Goal: Transaction & Acquisition: Purchase product/service

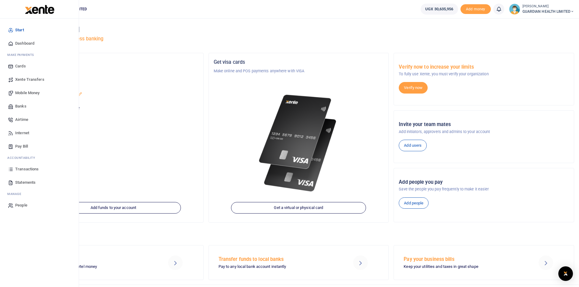
click at [36, 92] on span "Mobile Money" at bounding box center [27, 93] width 24 height 6
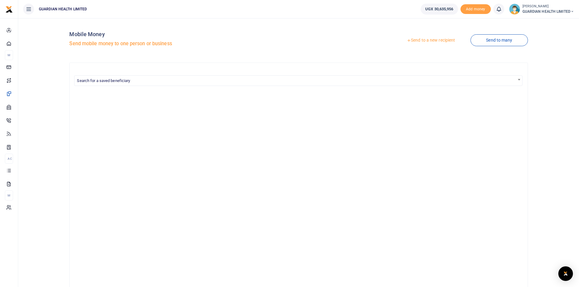
click at [438, 41] on link "Send to a new recipient" at bounding box center [430, 40] width 79 height 11
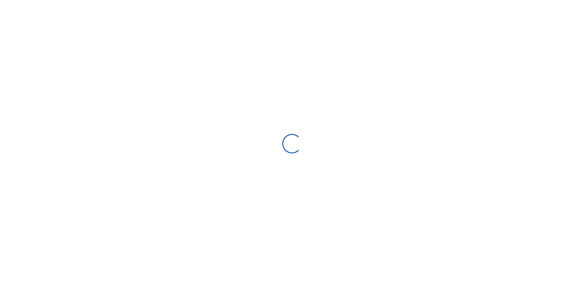
select select "Loading bundles"
select select
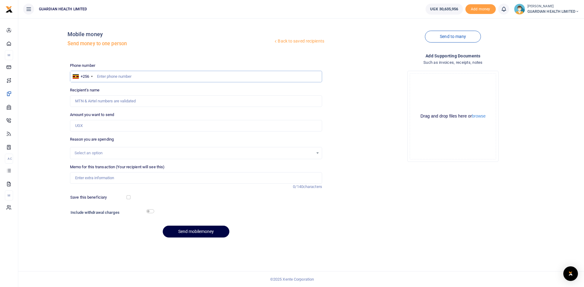
paste input "0756493817"
click at [99, 76] on input "0756493817" at bounding box center [196, 77] width 252 height 12
type input "756493817"
click at [88, 128] on input "Amount you want to send" at bounding box center [196, 126] width 252 height 12
type input "Shorah Nampiima"
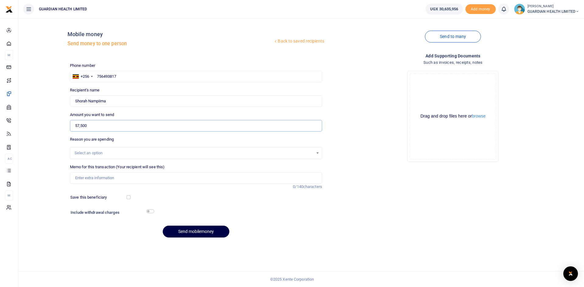
type input "57,500"
click at [86, 177] on input "Memo for this transaction (Your recipient will see this)" at bounding box center [196, 178] width 252 height 12
type input "Naalya 2 Petty cash"
click at [128, 196] on input "checkbox" at bounding box center [129, 198] width 4 height 4
checkbox input "true"
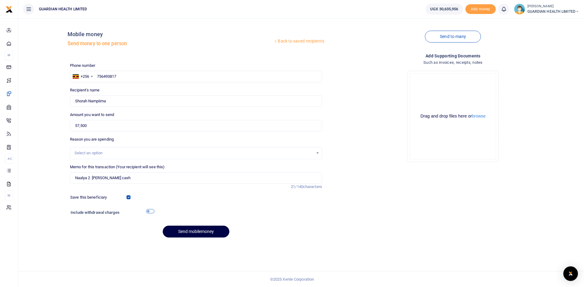
click at [149, 210] on input "checkbox" at bounding box center [150, 212] width 8 height 4
checkbox input "true"
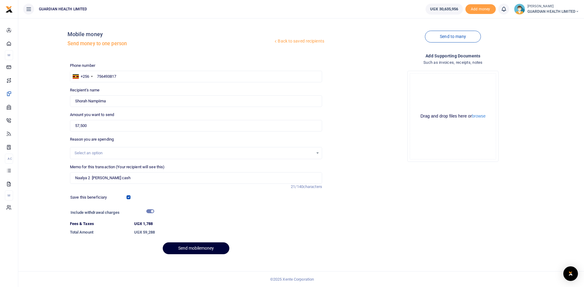
click at [189, 247] on button "Send mobilemoney" at bounding box center [196, 249] width 67 height 12
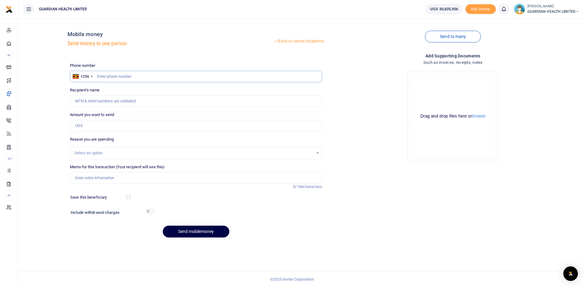
paste input "0786852636"
click at [100, 76] on input "0786852636" at bounding box center [196, 77] width 252 height 12
type input "786852636"
type input "Happy Nandera"
click at [105, 125] on input "Amount you want to send" at bounding box center [196, 126] width 252 height 12
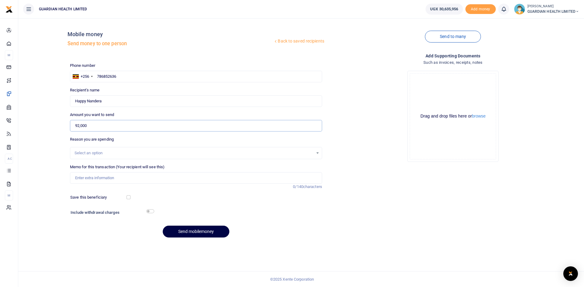
type input "92,000"
click at [179, 179] on input "Memo for this transaction (Your recipient will see this)" at bounding box center [196, 178] width 252 height 12
type input "Mbale petty cash"
click at [128, 199] on input "checkbox" at bounding box center [129, 198] width 4 height 4
checkbox input "true"
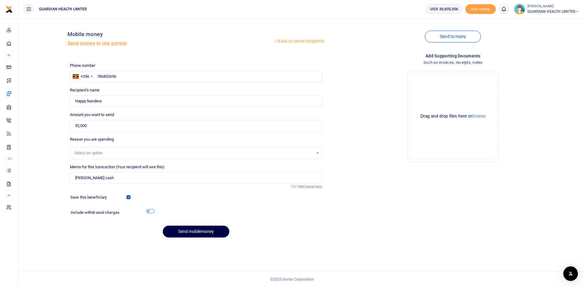
click at [151, 211] on input "checkbox" at bounding box center [150, 212] width 8 height 4
checkbox input "true"
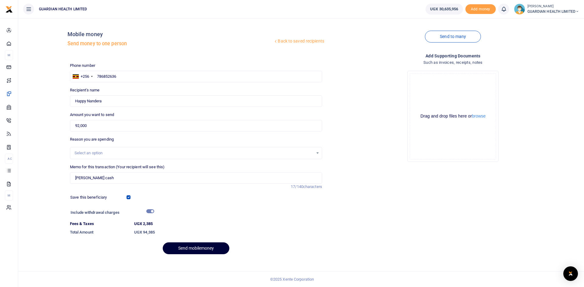
click at [192, 247] on button "Send mobilemoney" at bounding box center [196, 249] width 67 height 12
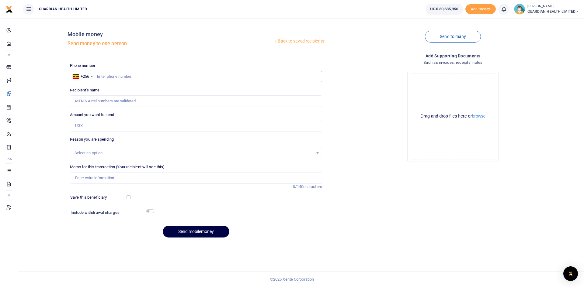
click at [108, 75] on input "text" at bounding box center [196, 77] width 252 height 12
paste input "0786416924"
click at [99, 74] on input "0786416924" at bounding box center [196, 77] width 252 height 12
type input "786416924"
click at [99, 125] on input "Amount you want to send" at bounding box center [196, 126] width 252 height 12
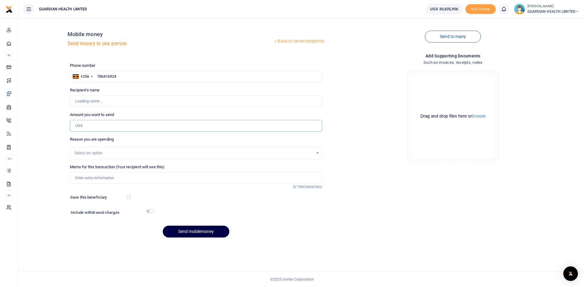
type input "[PERSON_NAME]"
type input "56,500"
click at [169, 177] on input "Memo for this transaction (Your recipient will see this)" at bounding box center [196, 178] width 252 height 12
type input "Kitintale [PERSON_NAME] Cash"
click at [130, 197] on input "checkbox" at bounding box center [129, 198] width 4 height 4
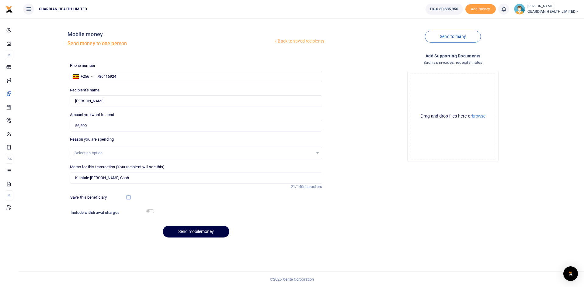
checkbox input "true"
click at [148, 211] on input "checkbox" at bounding box center [150, 212] width 8 height 4
checkbox input "true"
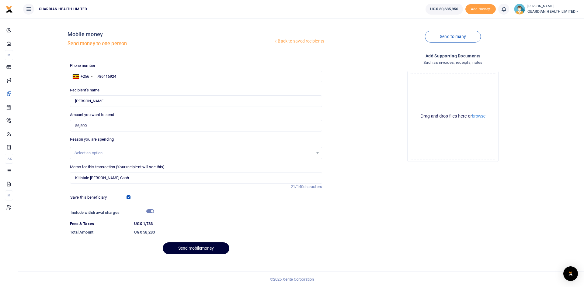
click at [201, 246] on button "Send mobilemoney" at bounding box center [196, 249] width 67 height 12
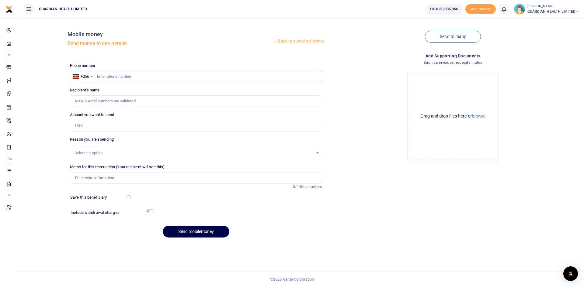
paste input "0780527020"
click at [99, 76] on input "0780527020" at bounding box center [196, 77] width 252 height 12
type input "780527020"
click at [86, 126] on input "Amount you want to send" at bounding box center [196, 126] width 252 height 12
type input "Robine Jenneth Lakot"
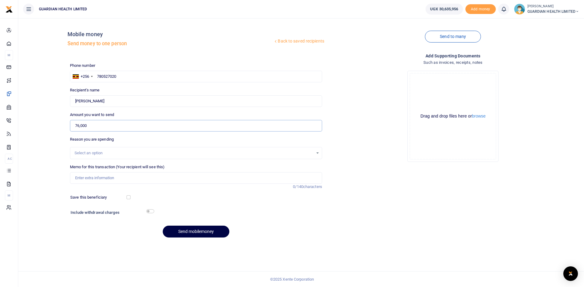
type input "76,000"
click at [144, 180] on input "Memo for this transaction (Your recipient will see this)" at bounding box center [196, 178] width 252 height 12
type input "Gulu Petty cash"
click at [131, 197] on div at bounding box center [150, 198] width 41 height 6
click at [128, 197] on input "checkbox" at bounding box center [129, 198] width 4 height 4
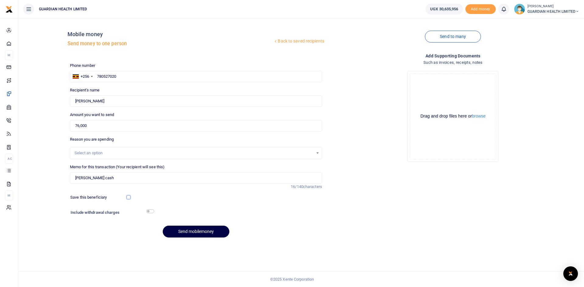
checkbox input "true"
click at [150, 211] on input "checkbox" at bounding box center [150, 212] width 8 height 4
checkbox input "true"
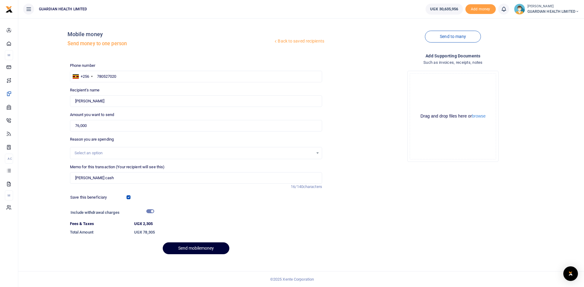
click at [184, 248] on button "Send mobilemoney" at bounding box center [196, 249] width 67 height 12
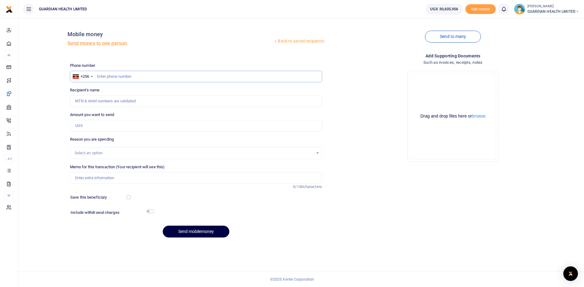
paste input "0758846604"
click at [100, 75] on input "0758846604" at bounding box center [196, 77] width 252 height 12
type input "758846604"
drag, startPoint x: 99, startPoint y: 127, endPoint x: 129, endPoint y: 126, distance: 29.2
click at [99, 127] on input "Amount you want to send" at bounding box center [196, 126] width 252 height 12
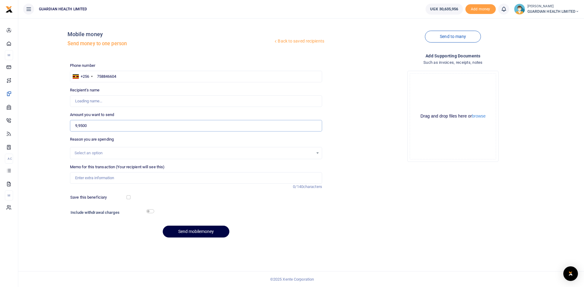
type input "99,500"
type input "Kivumbi Johnbosco"
type input "99,500"
click at [159, 175] on input "Memo for this transaction (Your recipient will see this)" at bounding box center [196, 178] width 252 height 12
type input "Naalya 1 petty cash"
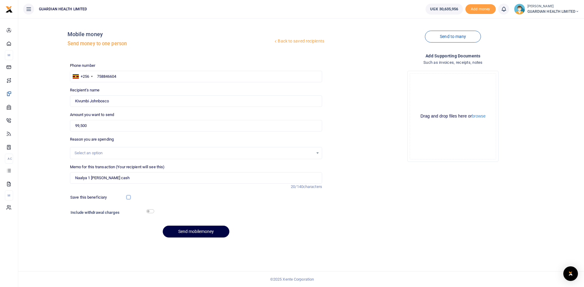
click at [128, 199] on input "checkbox" at bounding box center [129, 198] width 4 height 4
checkbox input "true"
click at [148, 213] on input "checkbox" at bounding box center [150, 212] width 8 height 4
checkbox input "true"
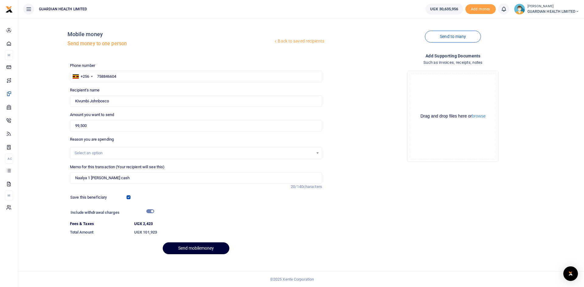
click at [195, 249] on button "Send mobilemoney" at bounding box center [196, 249] width 67 height 12
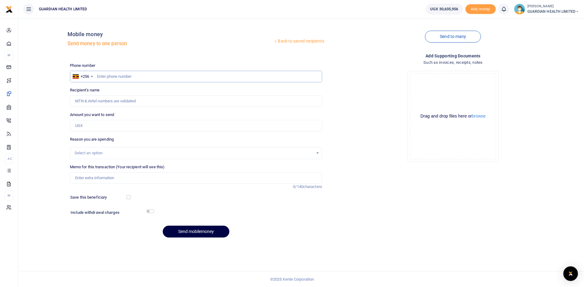
click at [123, 75] on input "text" at bounding box center [196, 77] width 252 height 12
type input "753336761"
click at [116, 126] on input "Amount you want to send" at bounding box center [196, 126] width 252 height 12
type input "200,000"
type input "[PERSON_NAME]"
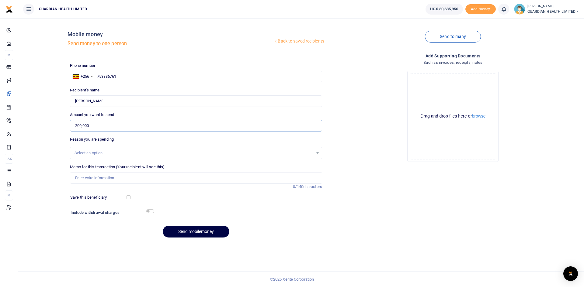
type input "200,000"
click at [106, 178] on input "Memo for this transaction (Your recipient will see this)" at bounding box center [196, 178] width 252 height 12
type input "Purchase of warehouse empty boxes to pack stock for branches"
click at [90, 154] on div "Select an option" at bounding box center [194, 153] width 239 height 6
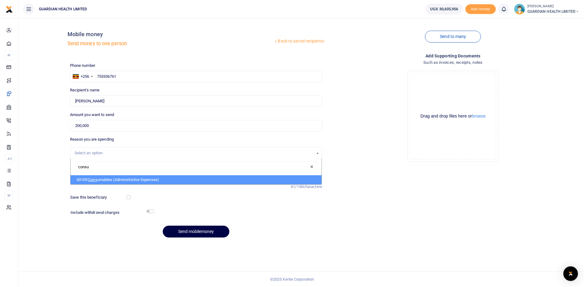
type input "consum"
select select "5428"
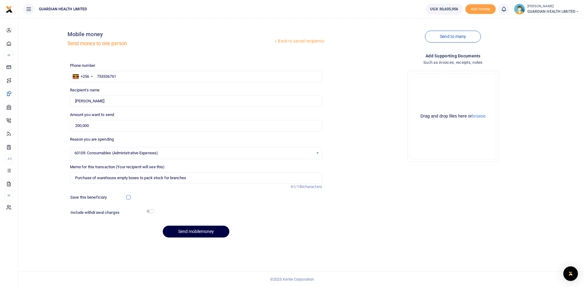
click at [127, 198] on input "checkbox" at bounding box center [129, 198] width 4 height 4
checkbox input "true"
click at [148, 212] on input "checkbox" at bounding box center [150, 212] width 8 height 4
checkbox input "true"
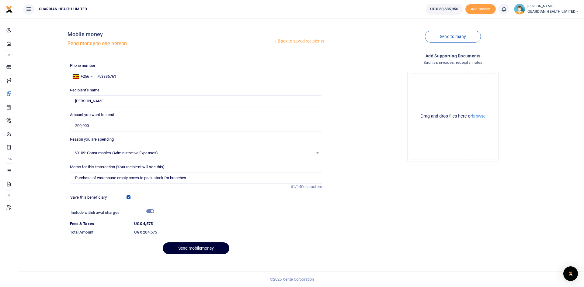
click at [185, 246] on button "Send mobilemoney" at bounding box center [196, 249] width 67 height 12
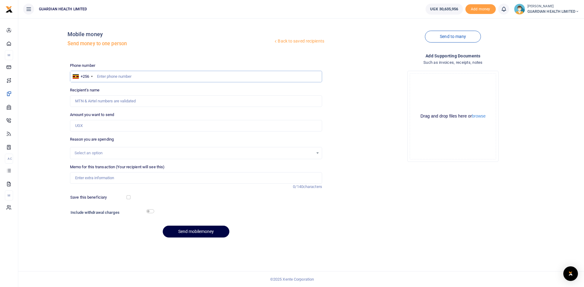
click at [136, 75] on input "text" at bounding box center [196, 77] width 252 height 12
type input "779234684"
type input "Immaculate Peace Kunihira"
drag, startPoint x: 94, startPoint y: 127, endPoint x: 117, endPoint y: 124, distance: 23.9
click at [94, 127] on input "Amount you want to send" at bounding box center [196, 126] width 252 height 12
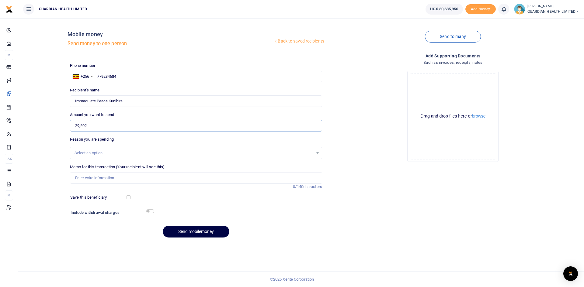
type input "29,502"
click at [107, 153] on div "Select an option" at bounding box center [194, 153] width 239 height 6
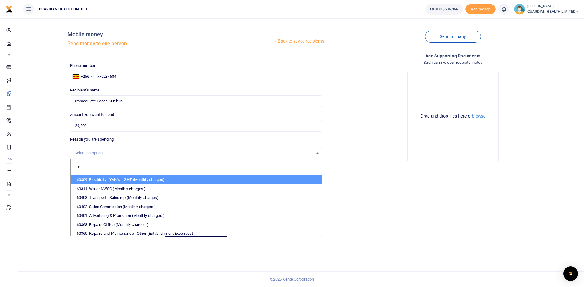
type input "cli"
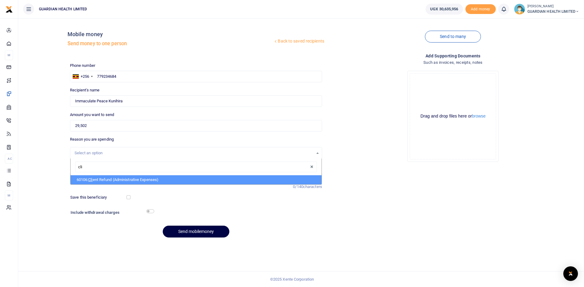
click at [108, 179] on li "60106: Cli ent Refund (Administrative Expenses)" at bounding box center [196, 179] width 251 height 9
select select "5411"
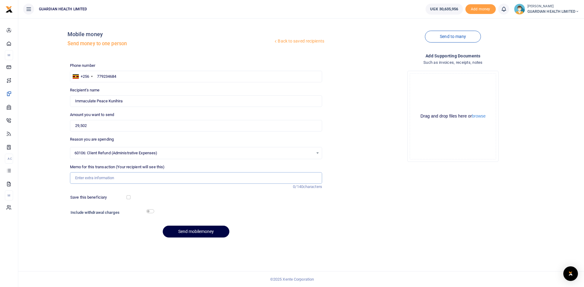
click at [106, 173] on input "Memo for this transaction (Your recipient will see this)" at bounding box center [196, 178] width 252 height 12
type input "Jinja 1 client refund"
click at [184, 232] on button "Send mobilemoney" at bounding box center [196, 232] width 67 height 12
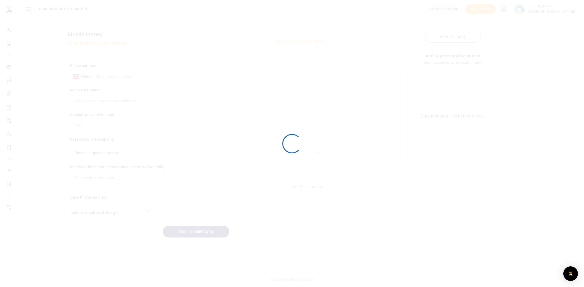
select select
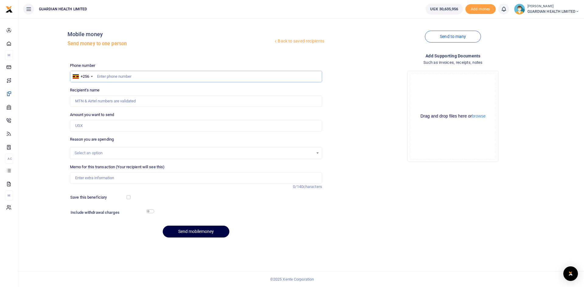
click at [146, 78] on input "text" at bounding box center [196, 77] width 252 height 12
type input "786241579"
click at [115, 128] on input "Amount you want to send" at bounding box center [196, 126] width 252 height 12
type input "Biryabaasika [PERSON_NAME]"
type input "708,000"
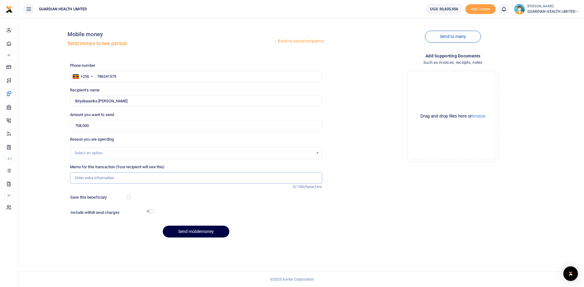
click at [102, 179] on input "Memo for this transaction (Your recipient will see this)" at bounding box center [196, 178] width 252 height 12
type input "a"
click at [113, 155] on div "Select an option" at bounding box center [194, 153] width 239 height 6
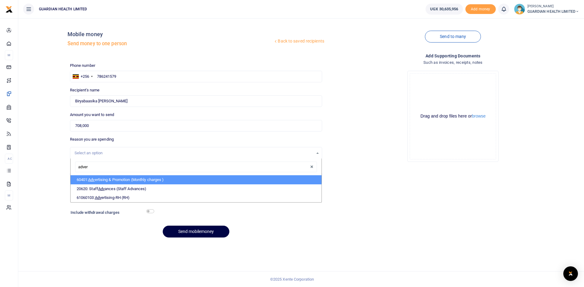
type input "advert"
click at [108, 180] on li "60401: Advert ising & Promotion (Monthly charges )" at bounding box center [196, 179] width 251 height 9
select select "5384"
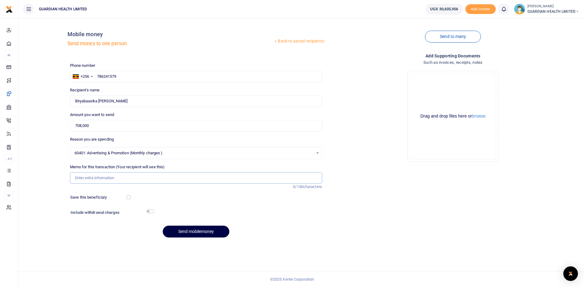
click at [89, 177] on input "Memo for this transaction (Your recipient will see this)" at bounding box center [196, 178] width 252 height 12
drag, startPoint x: 113, startPoint y: 180, endPoint x: 73, endPoint y: 179, distance: 40.5
click at [73, 179] on input "Streaker frames" at bounding box center [196, 178] width 252 height 12
paste input "2 Streaker frames that are meant to communicate that Guardian is now MYDAWA"
type input "2 Streaker frames that are meant to communicate that Guardian is now MYDAWA"
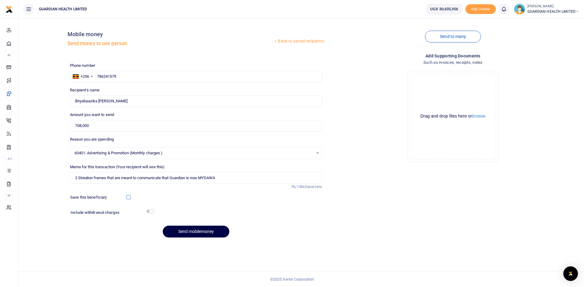
click at [128, 198] on input "checkbox" at bounding box center [129, 198] width 4 height 4
checkbox input "true"
click at [150, 210] on input "checkbox" at bounding box center [150, 212] width 8 height 4
checkbox input "true"
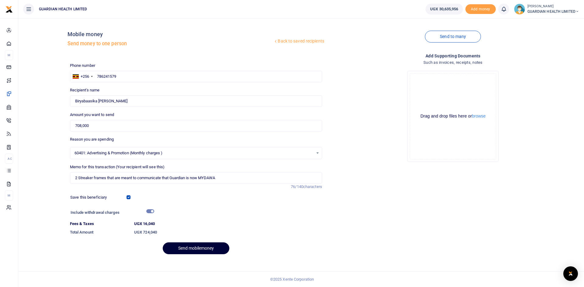
click at [196, 249] on button "Send mobilemoney" at bounding box center [196, 249] width 67 height 12
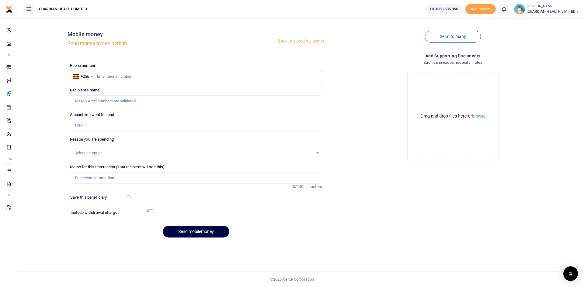
click at [124, 75] on input "text" at bounding box center [196, 77] width 252 height 12
click at [135, 78] on input "text" at bounding box center [196, 77] width 252 height 12
type input "703115210"
type input "Prossy Nalunkuma"
type input "703115210"
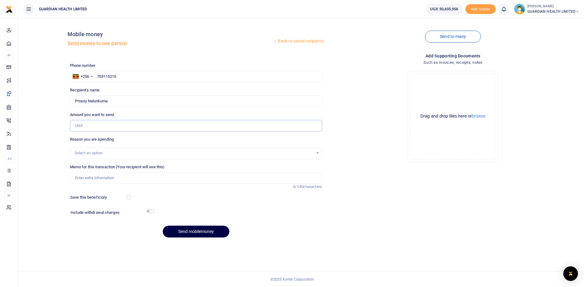
click at [149, 128] on input "Amount you want to send" at bounding box center [196, 126] width 252 height 12
type input "455,000"
click at [133, 154] on div "Select an option" at bounding box center [194, 153] width 239 height 6
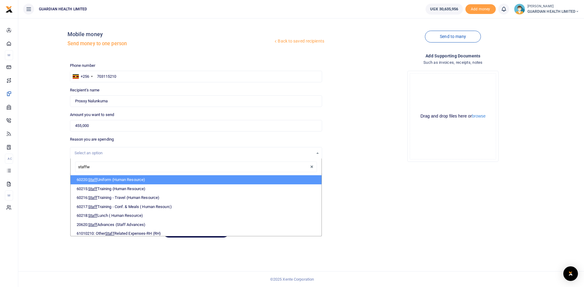
type input "staffwe"
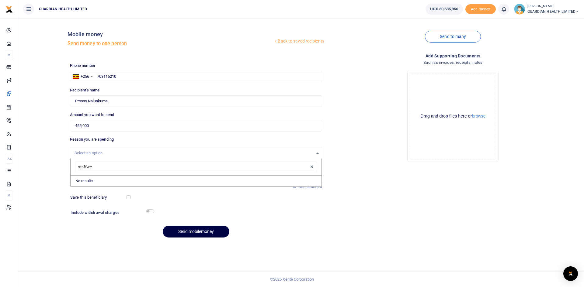
drag, startPoint x: 103, startPoint y: 167, endPoint x: 60, endPoint y: 162, distance: 43.4
click at [60, 162] on div "Back to saved recipients Mobile money Send money to one person Send to many Pho…" at bounding box center [301, 133] width 561 height 220
click at [98, 175] on input "Memo for this transaction (Your recipient will see this)" at bounding box center [196, 178] width 252 height 12
type input "Warehouse Safety Shoes"
drag, startPoint x: 127, startPoint y: 196, endPoint x: 133, endPoint y: 205, distance: 11.0
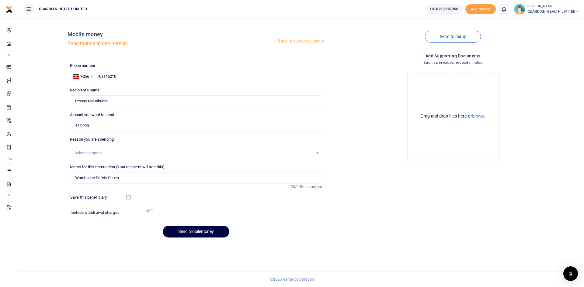
click at [127, 196] on input "checkbox" at bounding box center [129, 198] width 4 height 4
checkbox input "true"
click at [148, 211] on input "checkbox" at bounding box center [150, 212] width 8 height 4
checkbox input "true"
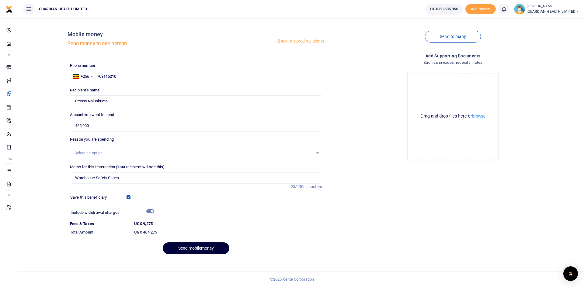
click at [200, 250] on button "Send mobilemoney" at bounding box center [196, 249] width 67 height 12
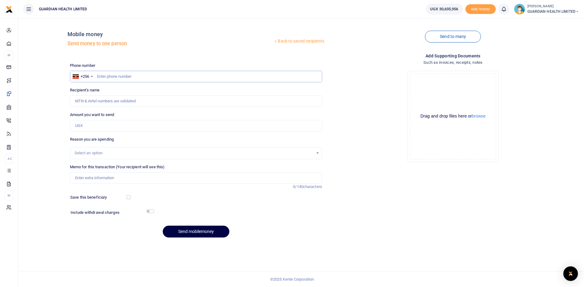
click at [125, 77] on input "text" at bounding box center [196, 77] width 252 height 12
click at [130, 76] on input "text" at bounding box center [196, 77] width 252 height 12
type input "784386967"
click at [152, 127] on input "Amount you want to send" at bounding box center [196, 126] width 252 height 12
type input "[PERSON_NAME] [PERSON_NAME] [PERSON_NAME]"
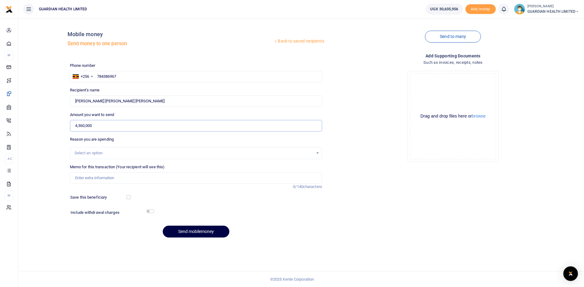
type input "4,360,000"
click at [113, 155] on div "Select an option" at bounding box center [194, 153] width 239 height 6
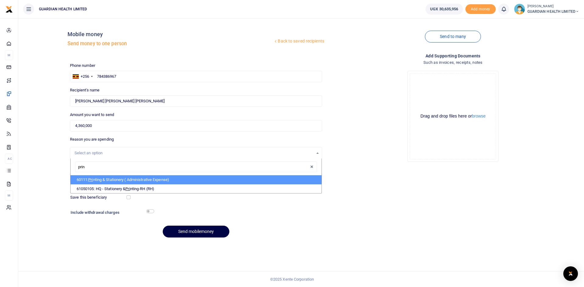
type input "print"
click at [124, 180] on li "60111: Print ing & Stationery ( Administrative Expense)" at bounding box center [196, 179] width 251 height 9
select select "5429"
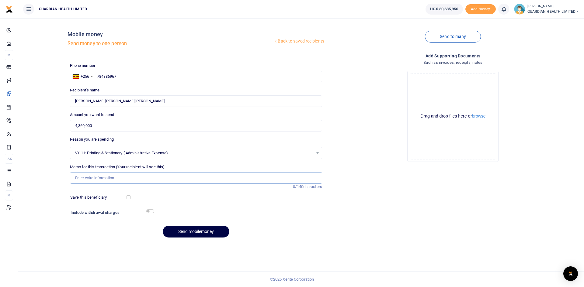
click at [85, 178] on input "Memo for this transaction (Your recipient will see this)" at bounding box center [196, 178] width 252 height 12
type input "Balance payment for the branch branded printing rolls"
click at [192, 233] on button "Send mobilemoney" at bounding box center [196, 232] width 67 height 12
click at [118, 76] on input "text" at bounding box center [196, 77] width 252 height 12
type input "0"
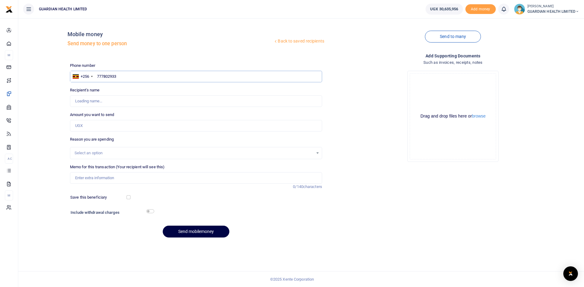
type input "777802933"
click at [143, 127] on input "Amount you want to send" at bounding box center [196, 126] width 252 height 12
type input "Rosemary Rukundo"
type input "160,000"
click at [86, 177] on input "Memo for this transaction (Your recipient will see this)" at bounding box center [196, 178] width 252 height 12
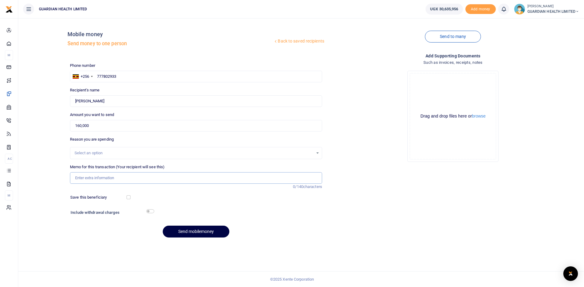
paste input "installing Fans"
click at [77, 178] on input "installing Fans" at bounding box center [196, 178] width 252 height 12
click at [114, 177] on input "Installing Fans" at bounding box center [196, 178] width 252 height 12
type input "Installing Fans at Mbarara 2"
drag, startPoint x: 129, startPoint y: 198, endPoint x: 135, endPoint y: 203, distance: 7.7
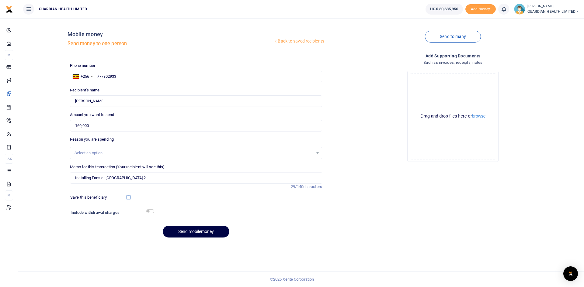
click at [129, 198] on input "checkbox" at bounding box center [129, 198] width 4 height 4
checkbox input "true"
click at [153, 211] on input "checkbox" at bounding box center [150, 212] width 8 height 4
checkbox input "true"
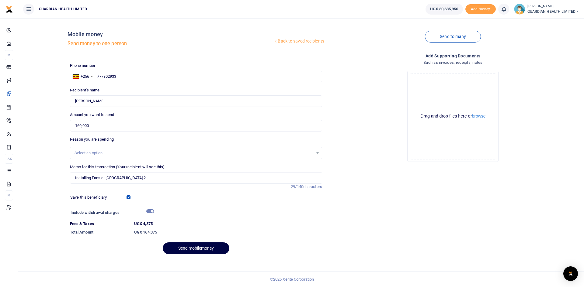
click at [107, 153] on div "Select an option" at bounding box center [194, 153] width 239 height 6
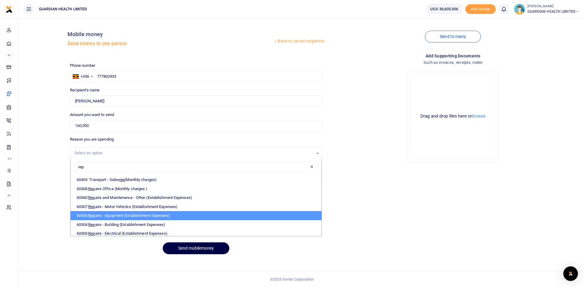
click at [112, 216] on li "60306: Rep airs - Equipment (Establishment Expenses)" at bounding box center [196, 215] width 251 height 9
type input "rep"
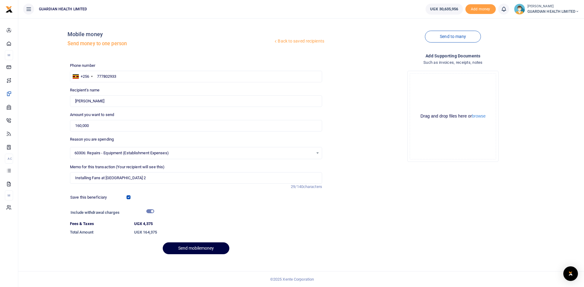
click at [175, 152] on span "60306: Repairs - Equipment (Establishment Expenses)" at bounding box center [194, 153] width 239 height 6
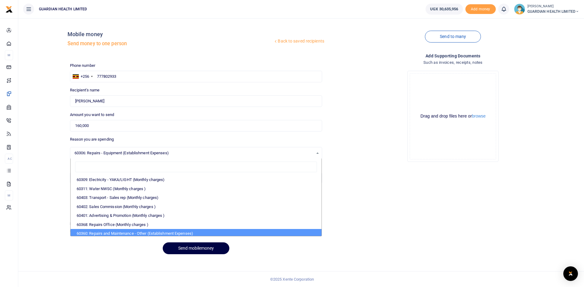
click at [168, 234] on li "60360: Repairs and Maintenance - Other (Establishment Expenses)" at bounding box center [196, 233] width 251 height 9
select select "5386"
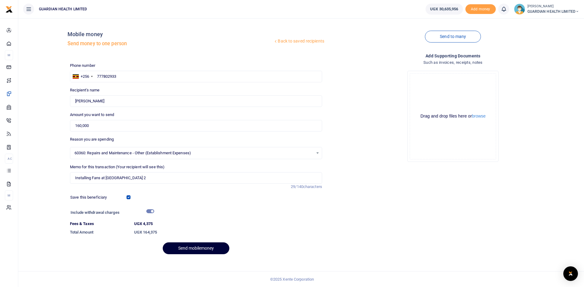
click at [187, 248] on button "Send mobilemoney" at bounding box center [196, 249] width 67 height 12
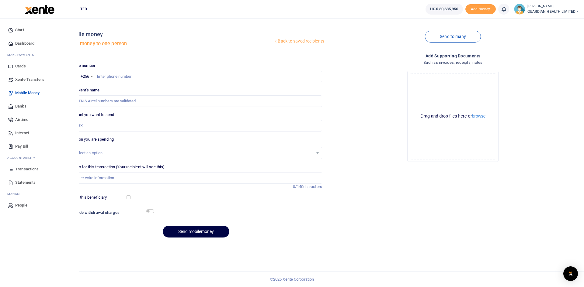
click at [22, 120] on span "Airtime" at bounding box center [21, 120] width 13 height 6
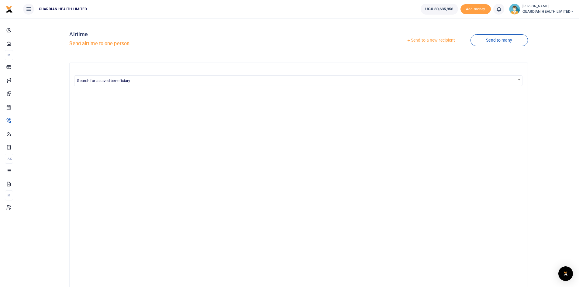
click at [425, 41] on link "Send to a new recipient" at bounding box center [430, 40] width 79 height 11
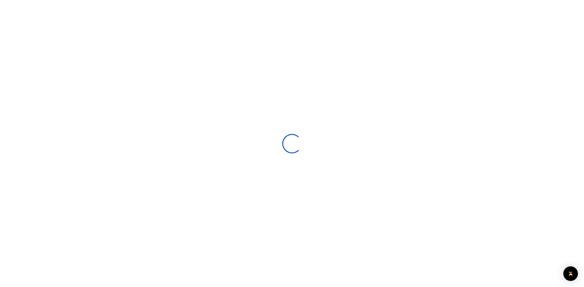
select select
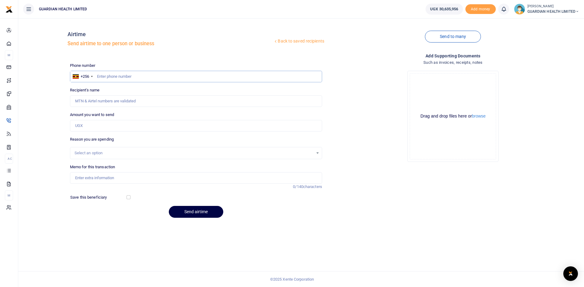
click at [144, 78] on input "text" at bounding box center [196, 77] width 252 height 12
type input "782989170"
click at [137, 128] on input "Amount you want to send" at bounding box center [196, 126] width 252 height 12
type input "[PERSON_NAME]"
type input "30,000"
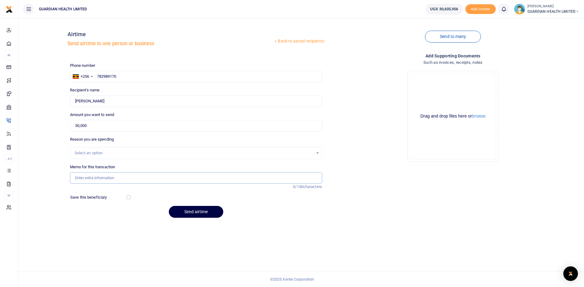
click at [97, 177] on input "Memo for this transaction" at bounding box center [196, 178] width 252 height 12
type input "Airtime for Mbarara 2"
click at [199, 209] on button "Send airtime" at bounding box center [196, 212] width 54 height 12
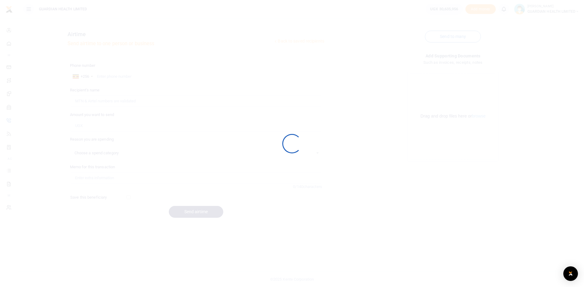
select select
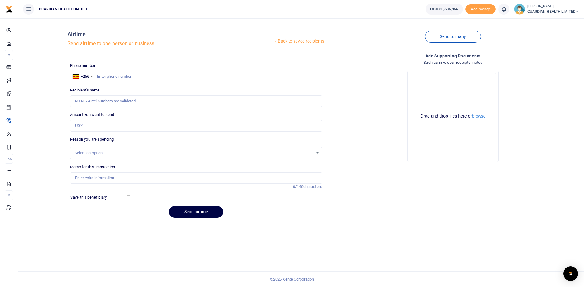
click at [137, 74] on input "text" at bounding box center [196, 77] width 252 height 12
type input "750501251"
drag, startPoint x: 101, startPoint y: 125, endPoint x: 105, endPoint y: 126, distance: 3.8
click at [101, 125] on input "Amount you want to send" at bounding box center [196, 126] width 252 height 12
type input "Jerome Owor"
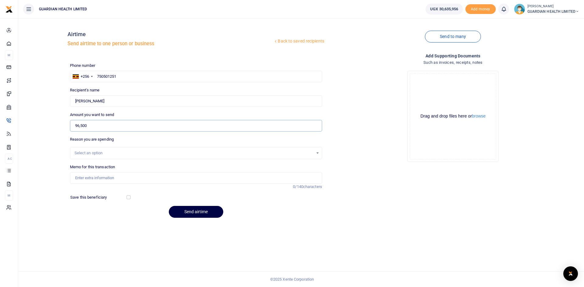
type input "96,500"
click at [105, 177] on input "Memo for this transaction" at bounding box center [196, 178] width 252 height 12
type input "Jinja 1 petty cash"
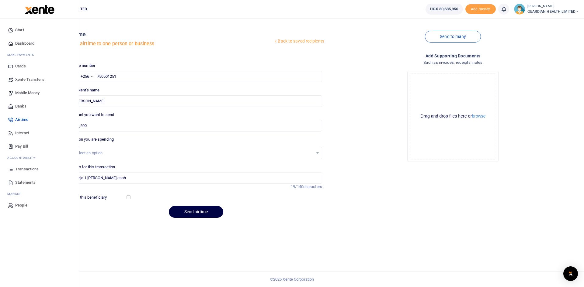
click at [29, 92] on span "Mobile Money" at bounding box center [27, 93] width 24 height 6
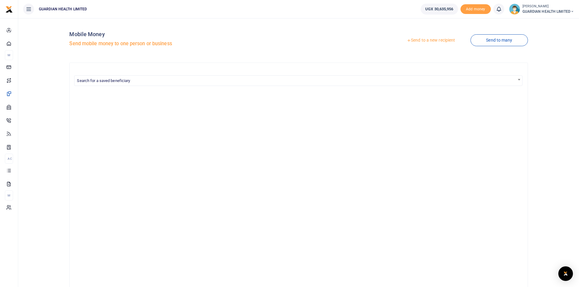
click at [434, 41] on link "Send to a new recipient" at bounding box center [430, 40] width 79 height 11
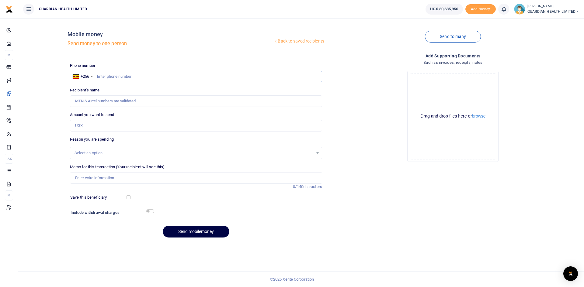
click at [125, 76] on input "text" at bounding box center [196, 77] width 252 height 12
type input "750501251"
click at [96, 127] on input "Amount you want to send" at bounding box center [196, 126] width 252 height 12
type input "[PERSON_NAME]"
type input "96,500"
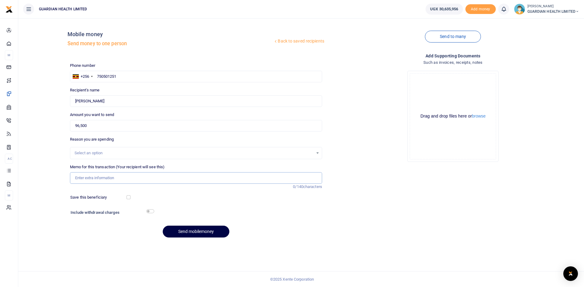
click at [205, 181] on input "Memo for this transaction (Your recipient will see this)" at bounding box center [196, 178] width 252 height 12
type input "Jinja 1 [PERSON_NAME] cash"
click at [127, 198] on input "checkbox" at bounding box center [129, 198] width 4 height 4
checkbox input "true"
click at [150, 210] on input "checkbox" at bounding box center [150, 212] width 8 height 4
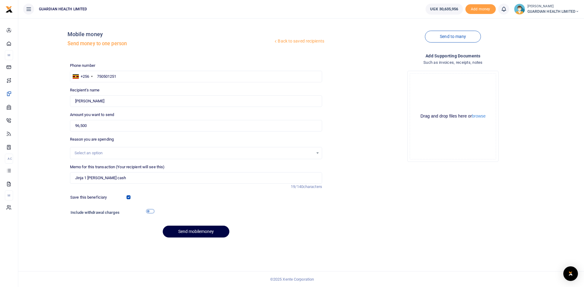
checkbox input "true"
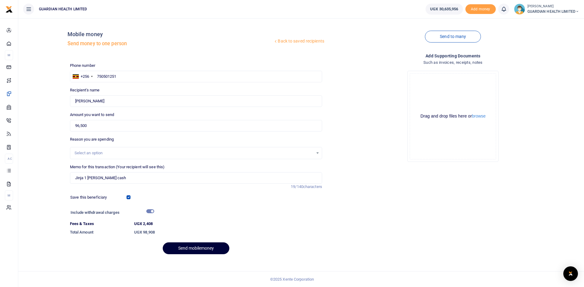
click at [198, 248] on button "Send mobilemoney" at bounding box center [196, 249] width 67 height 12
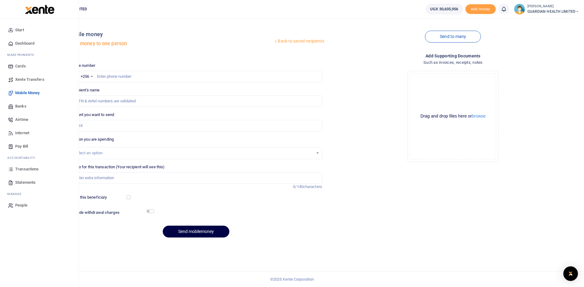
click at [22, 40] on span "Dashboard" at bounding box center [24, 43] width 19 height 6
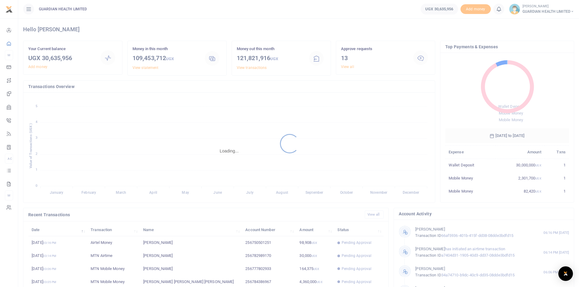
scroll to position [76, 0]
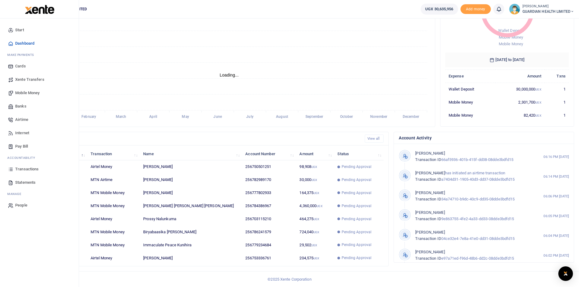
click at [28, 167] on span "Transactions" at bounding box center [26, 169] width 23 height 6
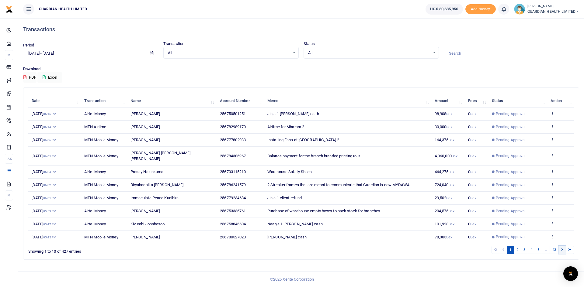
click at [561, 246] on link at bounding box center [561, 250] width 7 height 8
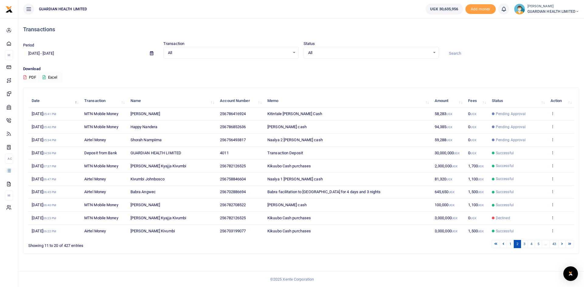
click at [561, 243] on link at bounding box center [561, 244] width 7 height 8
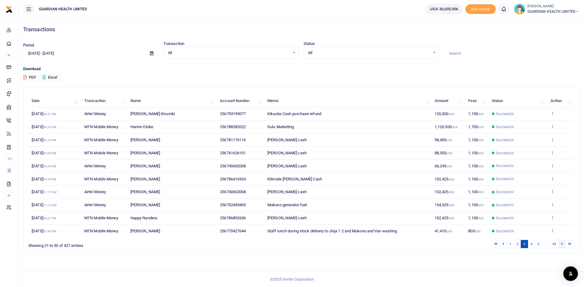
click at [561, 244] on icon at bounding box center [562, 243] width 2 height 3
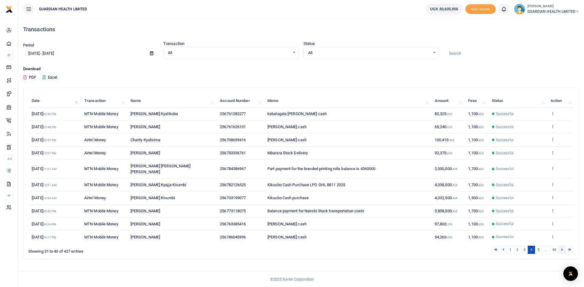
click at [561, 248] on icon at bounding box center [562, 249] width 2 height 3
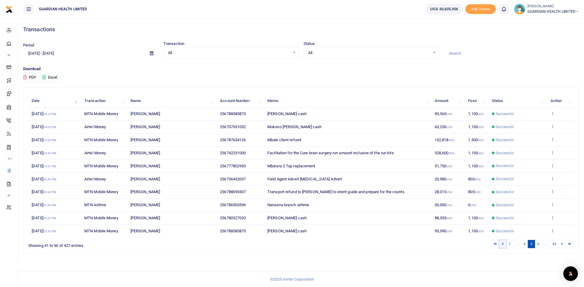
click at [503, 245] on icon at bounding box center [503, 243] width 2 height 3
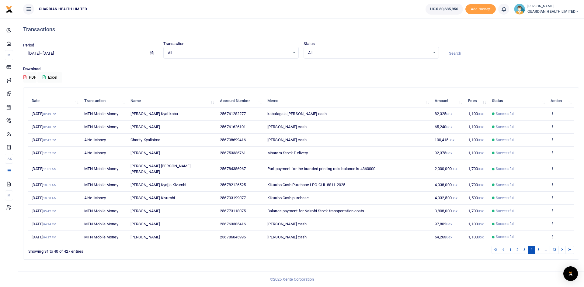
click at [503, 248] on icon at bounding box center [503, 249] width 2 height 3
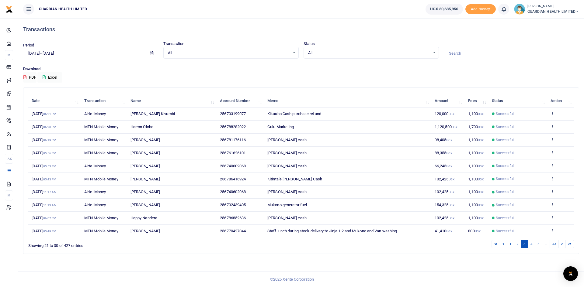
click at [503, 245] on icon at bounding box center [503, 243] width 2 height 3
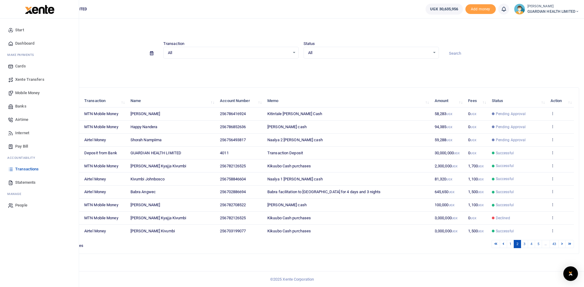
click at [27, 93] on span "Mobile Money" at bounding box center [27, 93] width 24 height 6
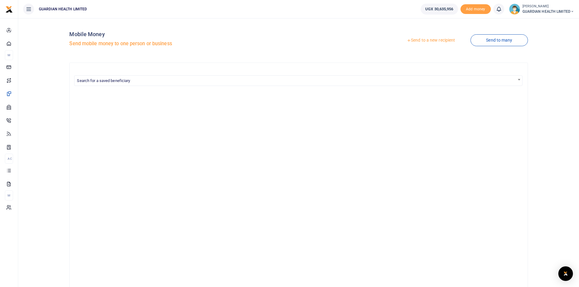
click at [438, 41] on link "Send to a new recipient" at bounding box center [430, 40] width 79 height 11
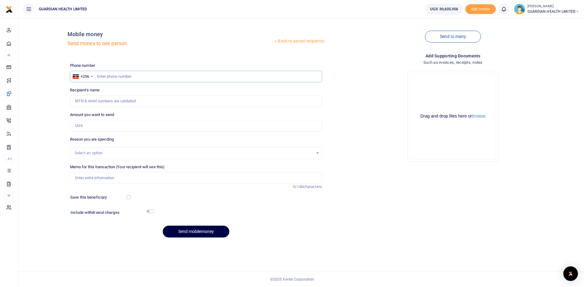
click at [137, 74] on input "text" at bounding box center [196, 77] width 252 height 12
click at [178, 128] on input "Amount you want to send" at bounding box center [196, 126] width 252 height 12
click at [133, 80] on input "78804760" at bounding box center [196, 77] width 252 height 12
drag, startPoint x: 129, startPoint y: 78, endPoint x: 92, endPoint y: 75, distance: 37.0
click at [92, 75] on div "+256 Uganda +256 78804760" at bounding box center [196, 77] width 252 height 12
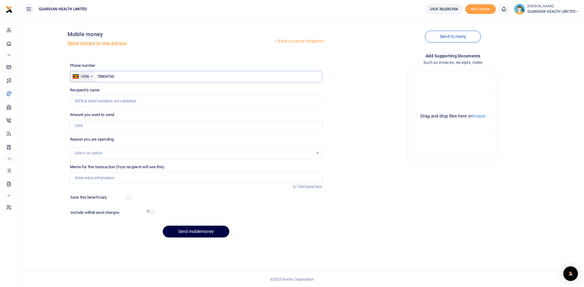
paste input "078"
click at [99, 75] on input "0788804760" at bounding box center [196, 77] width 252 height 12
type input "788804760"
type input "Zaina Babirye"
type input "788804760"
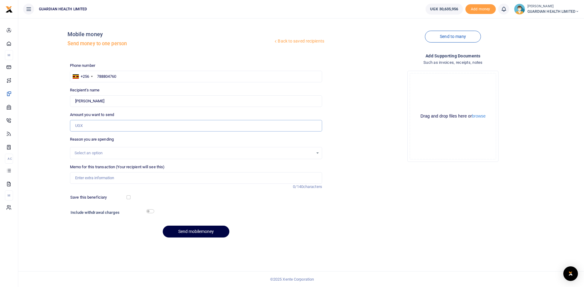
drag, startPoint x: 94, startPoint y: 126, endPoint x: 184, endPoint y: 127, distance: 90.6
click at [94, 126] on input "Amount you want to send" at bounding box center [196, 126] width 252 height 12
type input "78,408"
click at [102, 179] on input "Memo for this transaction (Your recipient will see this)" at bounding box center [196, 178] width 252 height 12
click at [99, 152] on div "Select an option" at bounding box center [194, 153] width 239 height 6
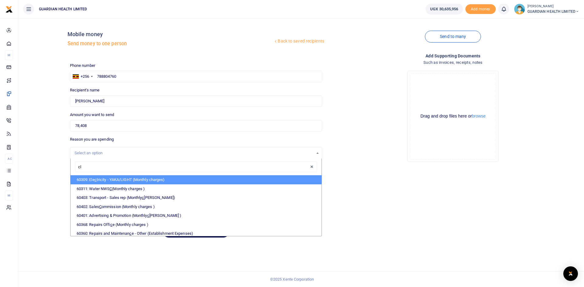
type input "cli"
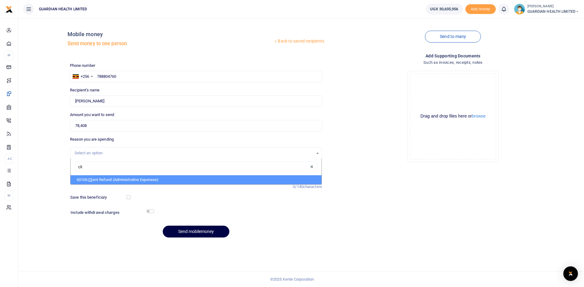
click at [101, 176] on li "60106: Cli ent Refund (Administrative Expenses)" at bounding box center [196, 179] width 251 height 9
select select "5411"
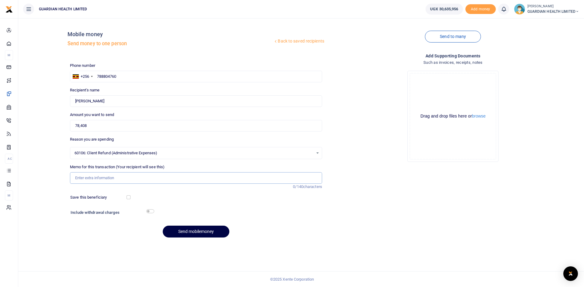
click at [108, 174] on input "Memo for this transaction (Your recipient will see this)" at bounding box center [196, 178] width 252 height 12
type input "Jinja 1 client refund"
click at [207, 231] on button "Send mobilemoney" at bounding box center [196, 232] width 67 height 12
paste input "0782502729"
click at [99, 75] on input "0782502729" at bounding box center [196, 77] width 252 height 12
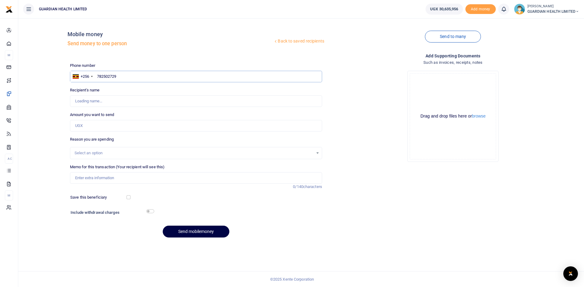
type input "782502729"
click at [89, 125] on input "Amount you want to send" at bounding box center [196, 126] width 252 height 12
type input "500"
type input "[PERSON_NAME]"
type input "500,000"
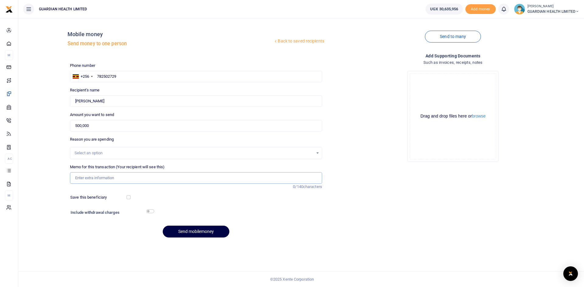
click at [85, 178] on input "Memo for this transaction (Your recipient will see this)" at bounding box center [196, 178] width 252 height 12
click at [102, 177] on input "Memo for this transaction (Your recipient will see this)" at bounding box center [196, 178] width 252 height 12
click at [80, 151] on div "Select an option" at bounding box center [194, 153] width 239 height 6
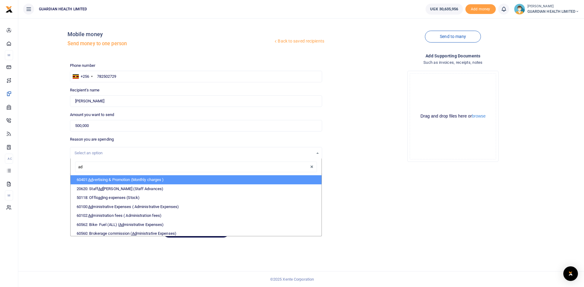
type input "adv"
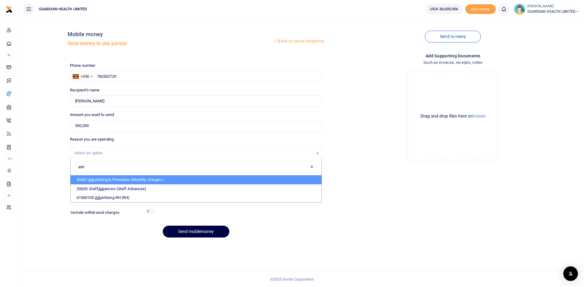
click at [105, 181] on li "60401: Adv ertising & Promotion (Monthly charges )" at bounding box center [196, 179] width 251 height 9
select select "5384"
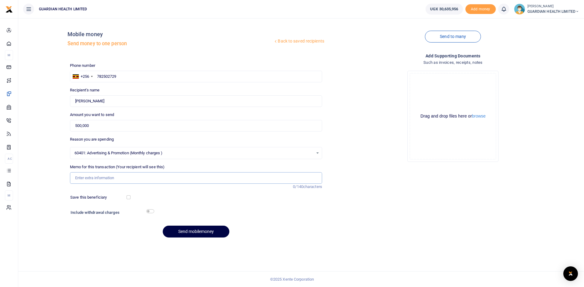
click at [87, 178] on input "Memo for this transaction (Your recipient will see this)" at bounding box center [196, 178] width 252 height 12
click at [152, 176] on input "Guardian Health Participation in the AMDA camp" at bounding box center [196, 178] width 252 height 12
click at [168, 178] on input "Guardian Health Participation in the AMDA camp" at bounding box center [196, 178] width 252 height 12
type input "Guardian Health Participation in the AMDA caravan run"
click at [202, 229] on button "Send mobilemoney" at bounding box center [196, 232] width 67 height 12
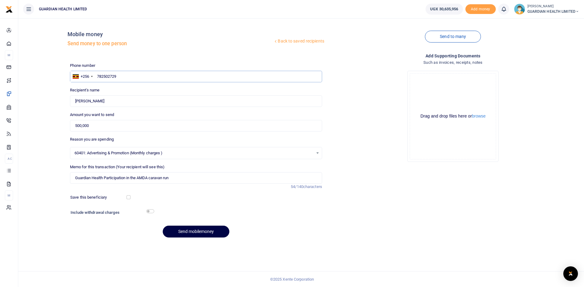
drag, startPoint x: 125, startPoint y: 78, endPoint x: 118, endPoint y: 83, distance: 8.0
click at [69, 75] on div "Phone number +256 [GEOGRAPHIC_DATA] [PHONE_NUMBER] Phone is required." at bounding box center [196, 73] width 257 height 20
drag, startPoint x: 119, startPoint y: 78, endPoint x: 79, endPoint y: 67, distance: 41.3
click at [79, 67] on div "Phone number +256 [GEOGRAPHIC_DATA] [PHONE_NUMBER] Phone is required." at bounding box center [196, 73] width 252 height 20
type input "782502729"
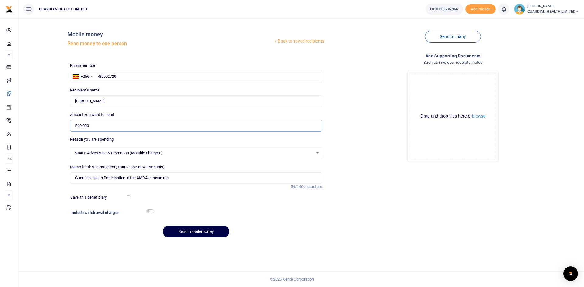
click at [108, 123] on input "500,000" at bounding box center [196, 126] width 252 height 12
click at [193, 232] on button "Send mobilemoney" at bounding box center [196, 232] width 67 height 12
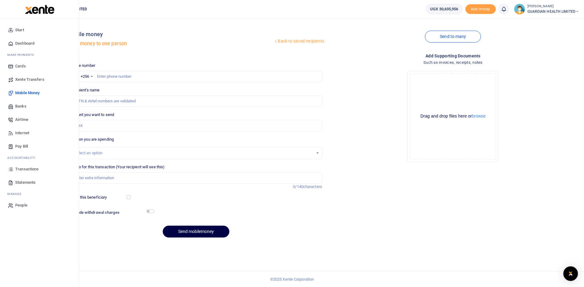
click at [28, 43] on span "Dashboard" at bounding box center [24, 43] width 19 height 6
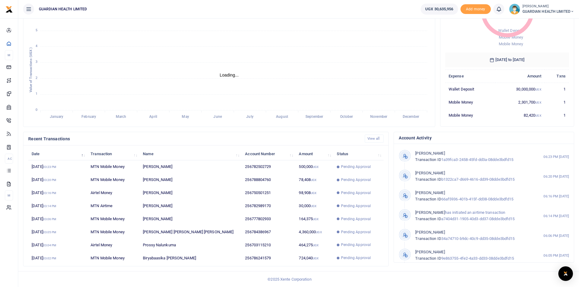
scroll to position [81, 120]
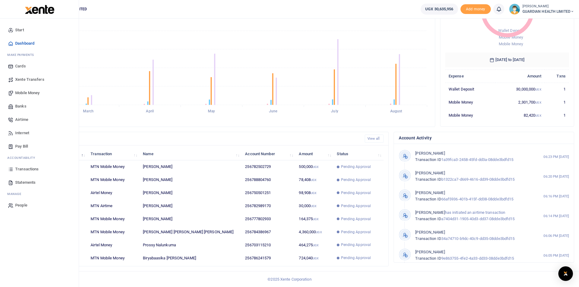
click at [33, 168] on span "Transactions" at bounding box center [26, 169] width 23 height 6
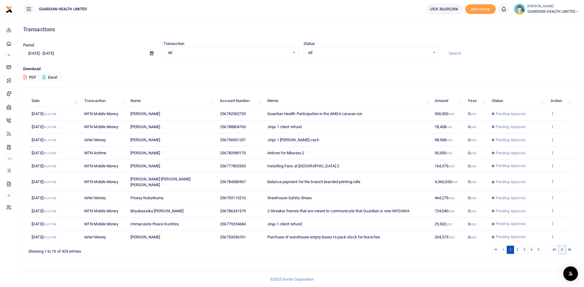
click at [563, 248] on icon at bounding box center [562, 249] width 2 height 3
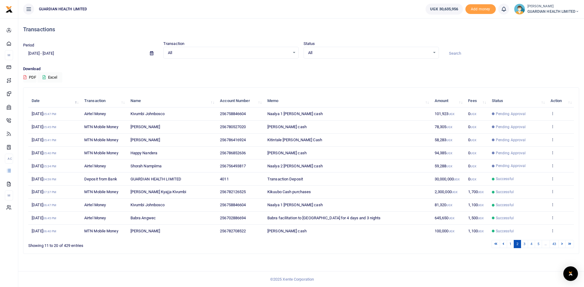
click at [563, 245] on icon at bounding box center [562, 243] width 2 height 3
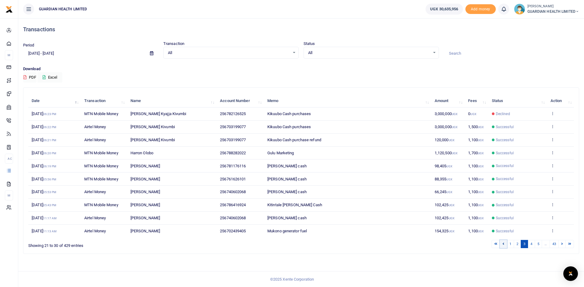
click at [504, 244] on link at bounding box center [503, 244] width 7 height 8
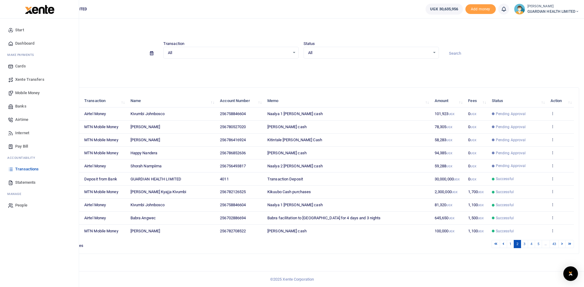
click at [32, 91] on span "Mobile Money" at bounding box center [27, 93] width 24 height 6
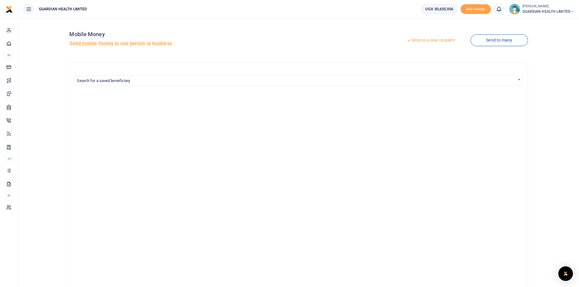
click at [432, 40] on link "Send to a new recipient" at bounding box center [430, 40] width 79 height 11
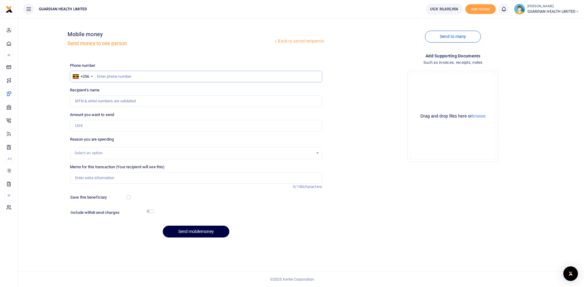
paste input "703199077"
type input "703199077"
click at [99, 125] on input "Amount you want to send" at bounding box center [196, 126] width 252 height 12
click at [120, 74] on input "703199077" at bounding box center [196, 77] width 252 height 12
click at [98, 77] on input "703199077" at bounding box center [196, 77] width 252 height 12
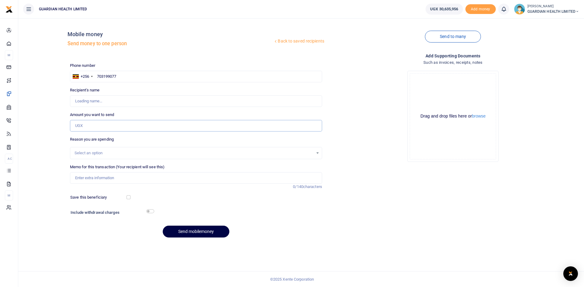
click at [107, 121] on input "Amount you want to send" at bounding box center [196, 126] width 252 height 12
type input "Rogers Kivumbi"
type input "5"
type input "2,120,000"
click at [94, 153] on div "Select an option" at bounding box center [194, 153] width 239 height 6
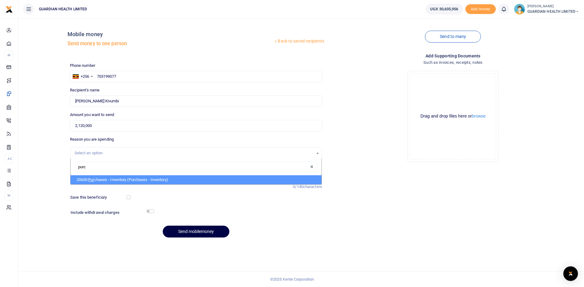
type input "purch"
click at [104, 179] on li "20630: Purch ases - Inventory (Purchases - Inventory)" at bounding box center [196, 179] width 251 height 9
select select "5402"
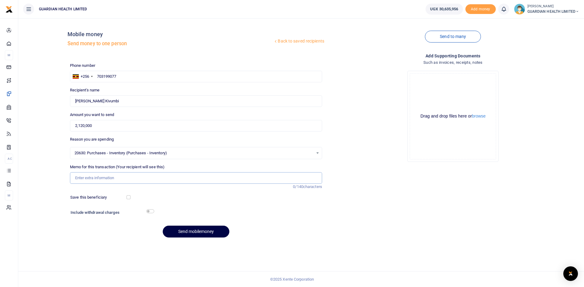
click at [109, 177] on input "Memo for this transaction (Your recipient will see this)" at bounding box center [196, 178] width 252 height 12
type input "Kikuubo Cash purchases"
click at [130, 197] on input "checkbox" at bounding box center [129, 198] width 4 height 4
checkbox input "false"
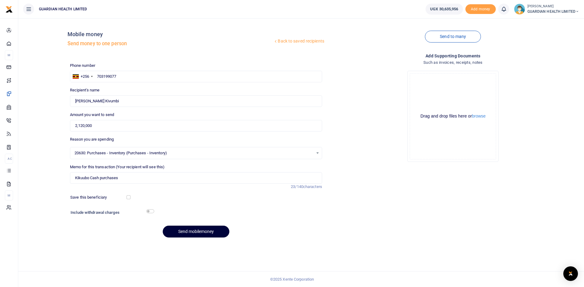
click at [179, 230] on button "Send mobilemoney" at bounding box center [196, 232] width 67 height 12
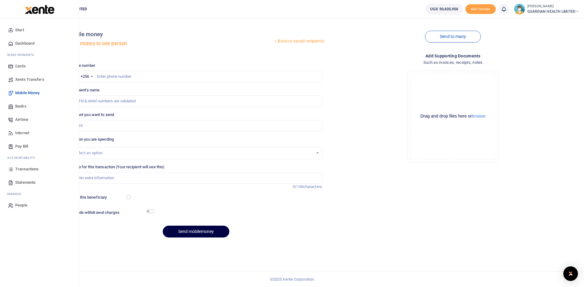
click at [32, 43] on span "Dashboard" at bounding box center [24, 43] width 19 height 6
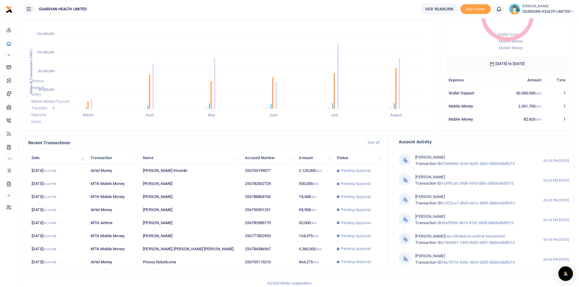
scroll to position [76, 0]
